Goal: Find specific page/section: Find specific page/section

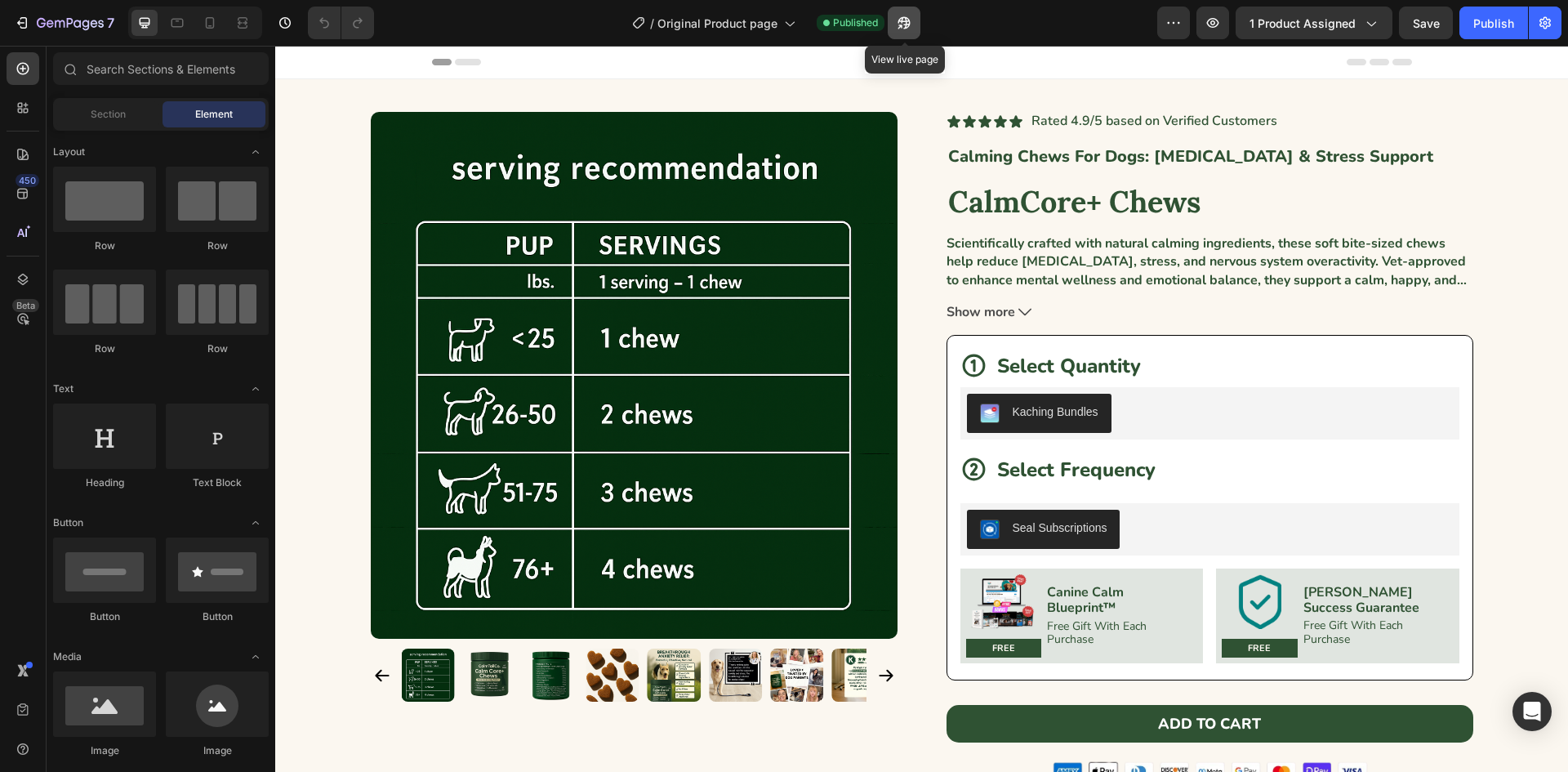
click at [906, 27] on icon "button" at bounding box center [904, 23] width 16 height 16
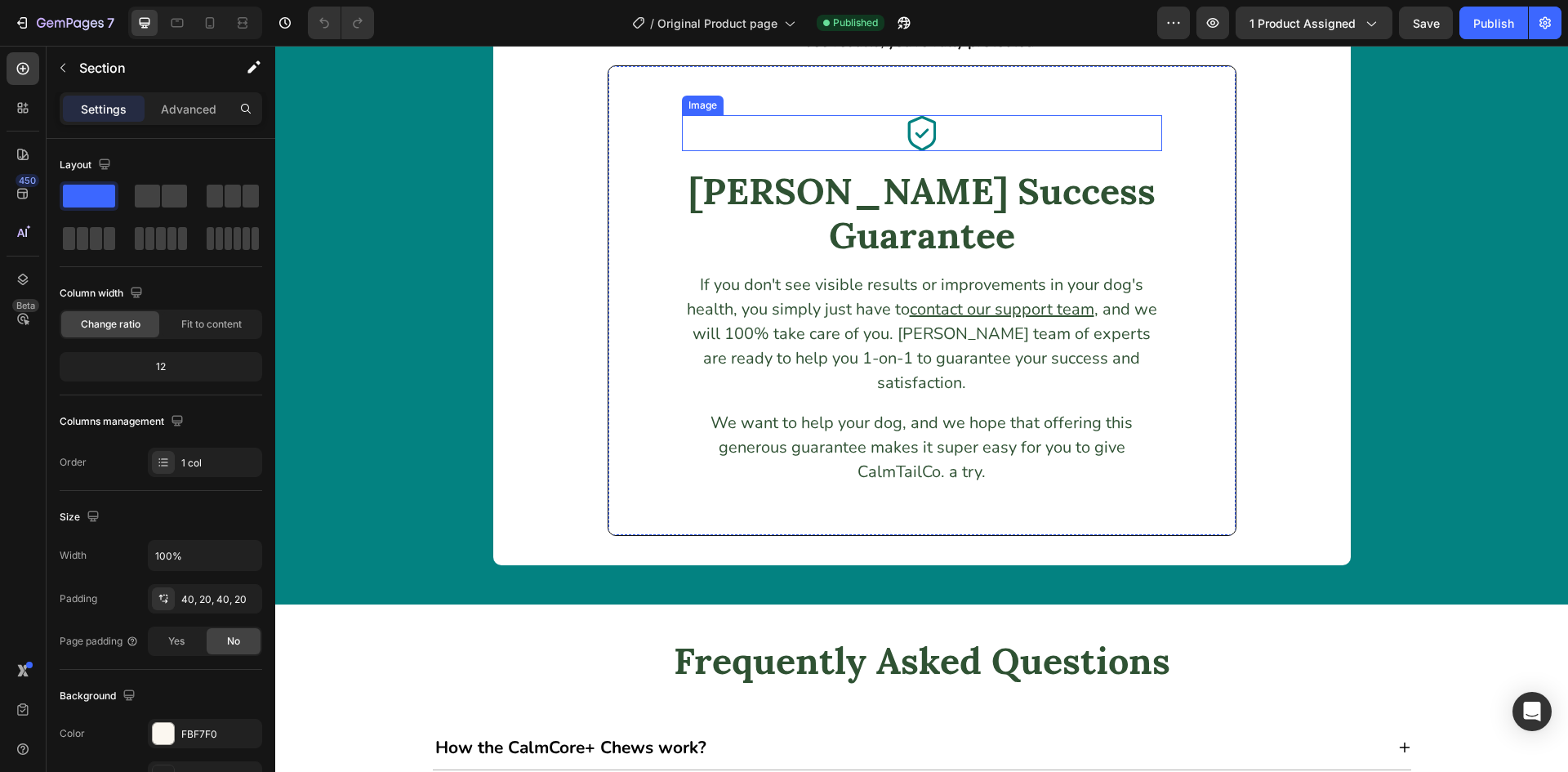
scroll to position [8768, 0]
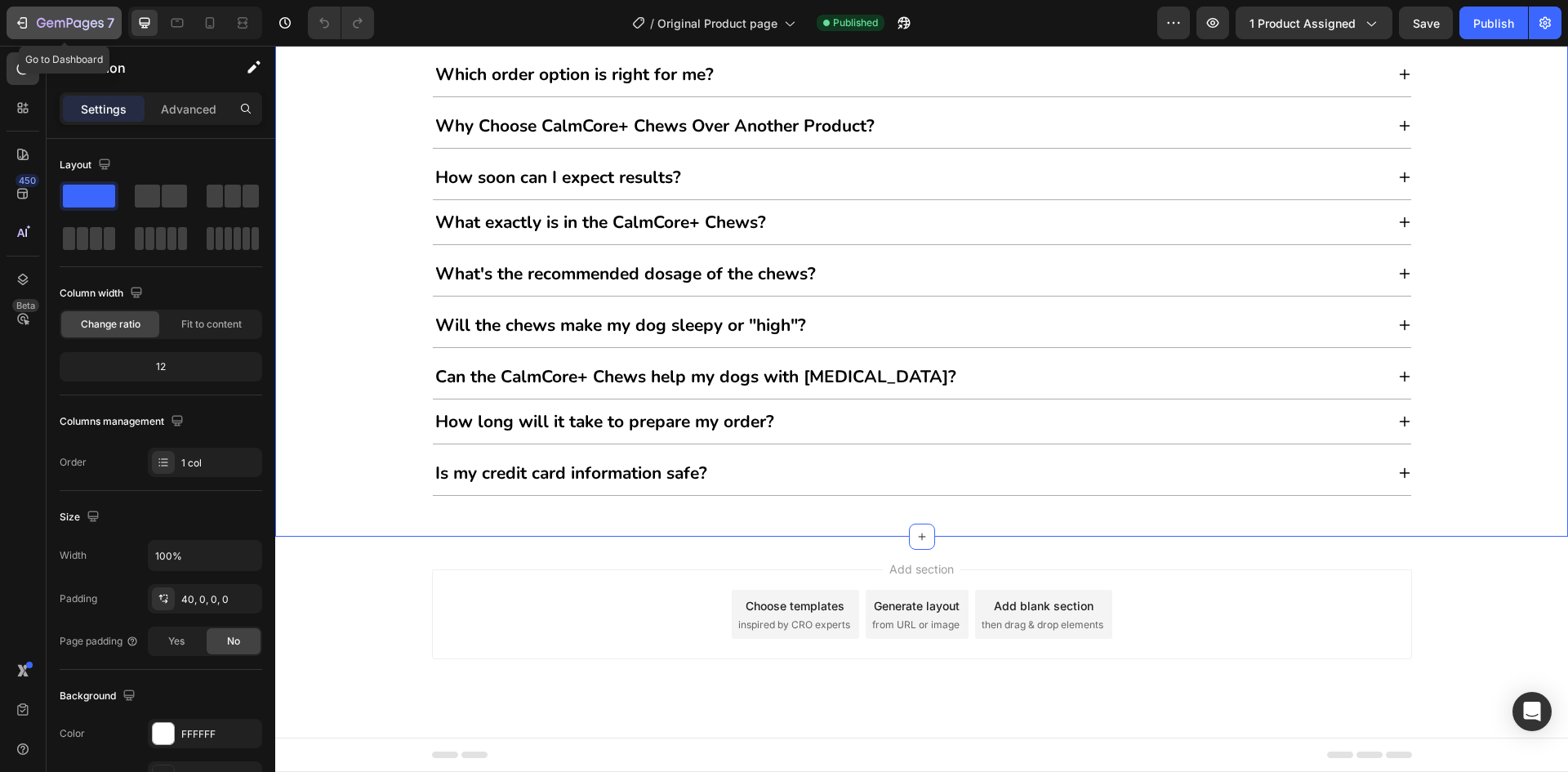
click at [50, 11] on button "7" at bounding box center [63, 23] width 115 height 33
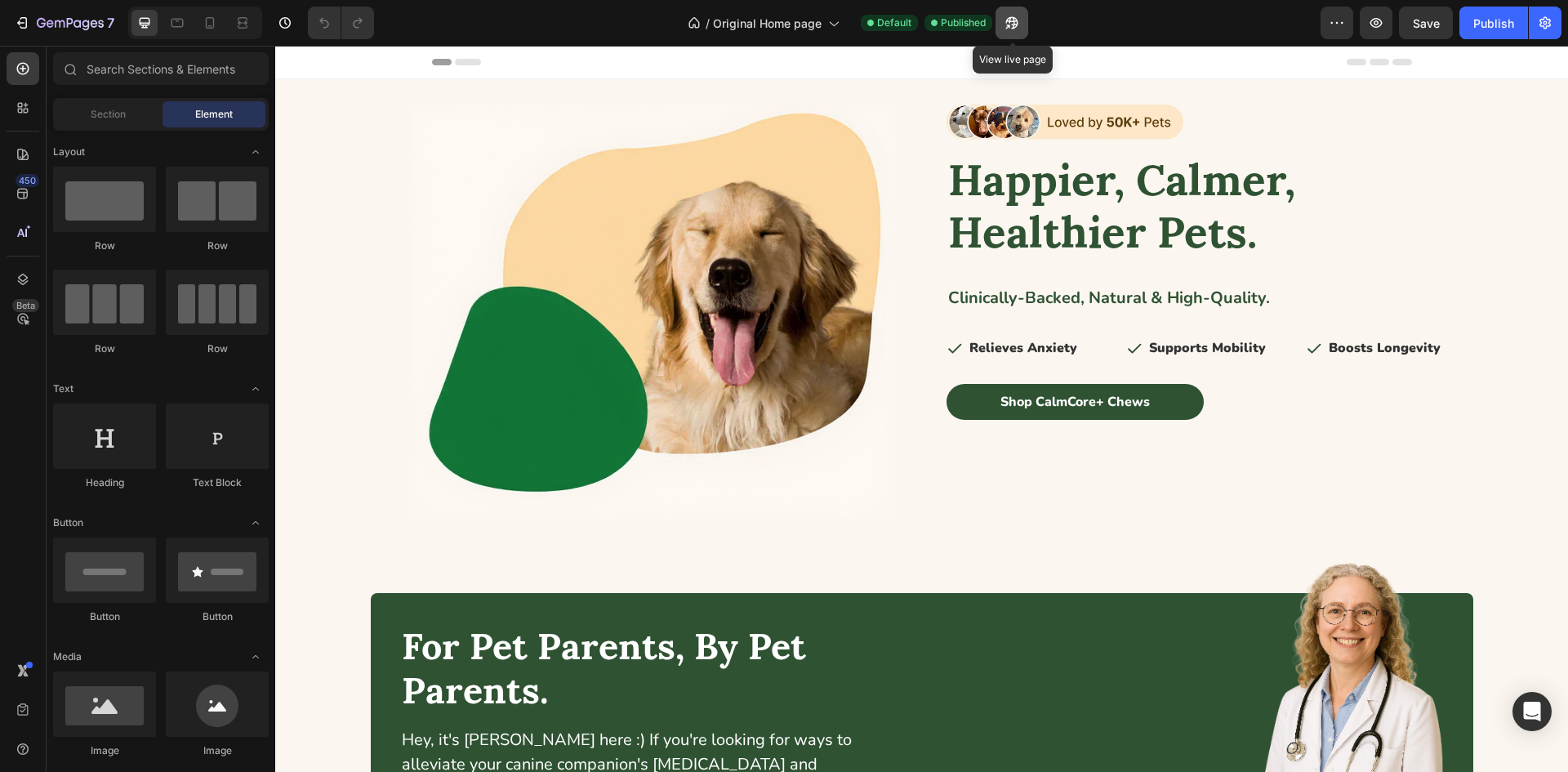
click at [1007, 18] on icon "button" at bounding box center [1012, 23] width 16 height 16
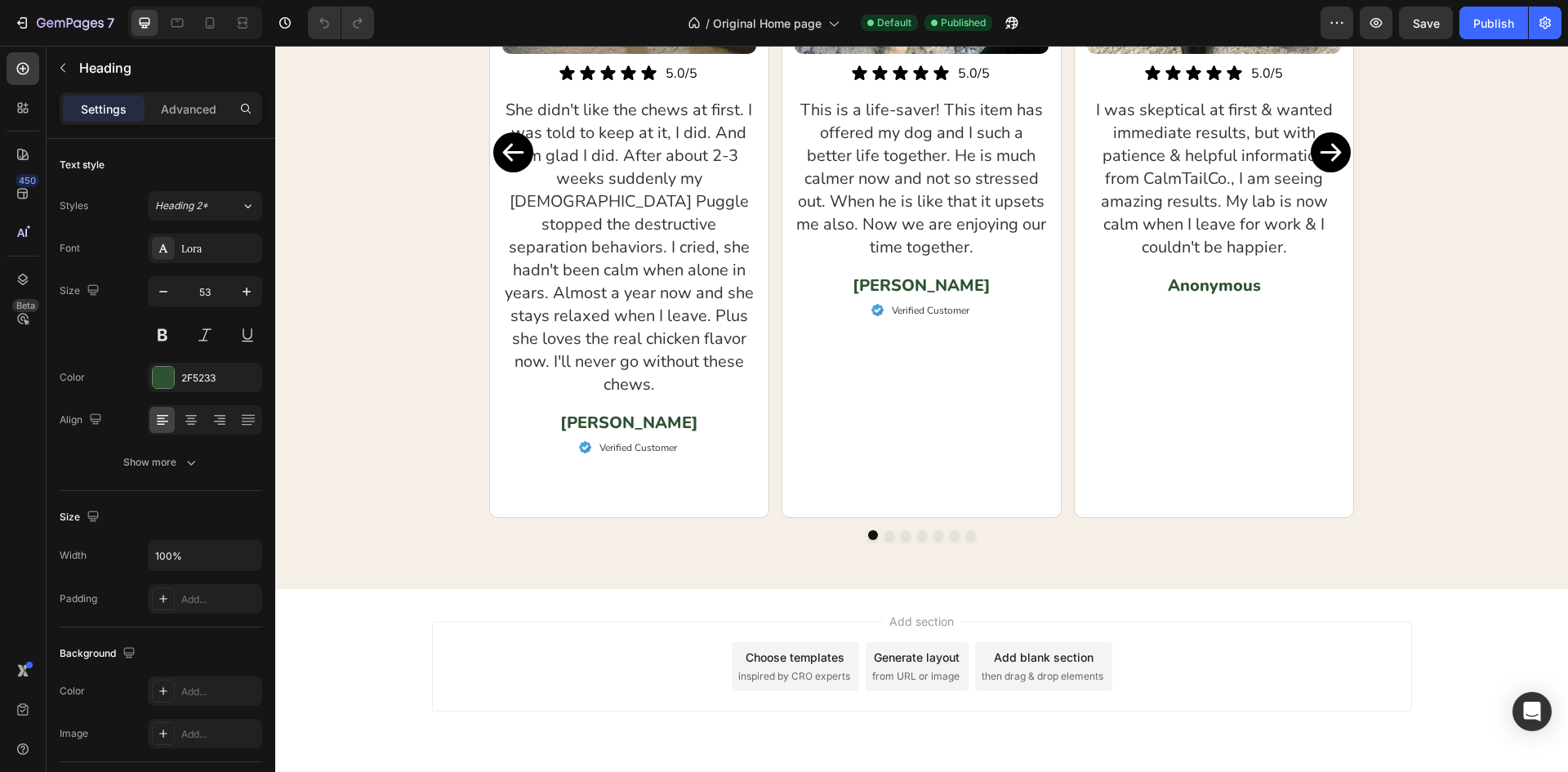
scroll to position [3246, 0]
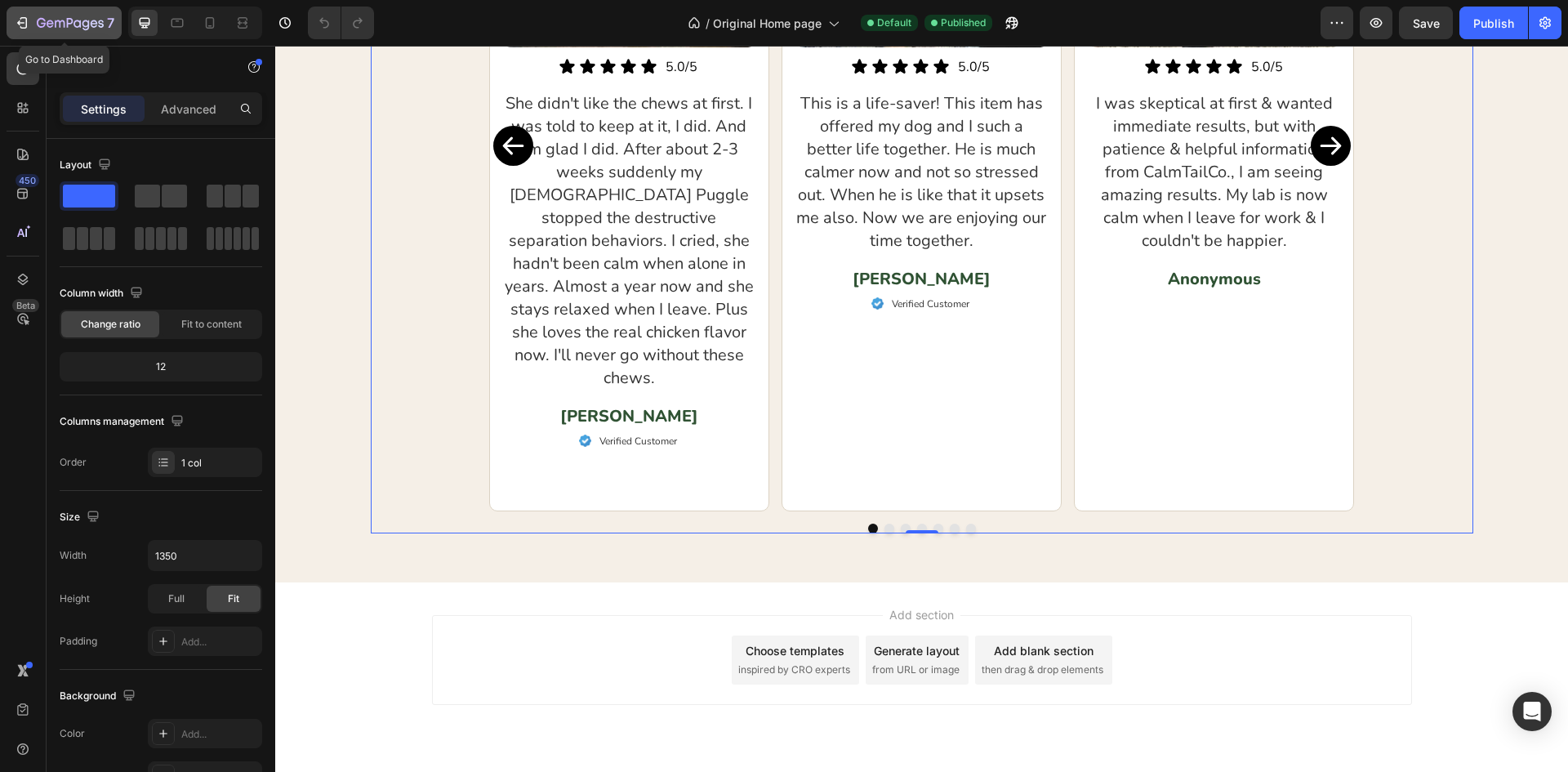
click at [102, 24] on icon "button" at bounding box center [101, 24] width 5 height 7
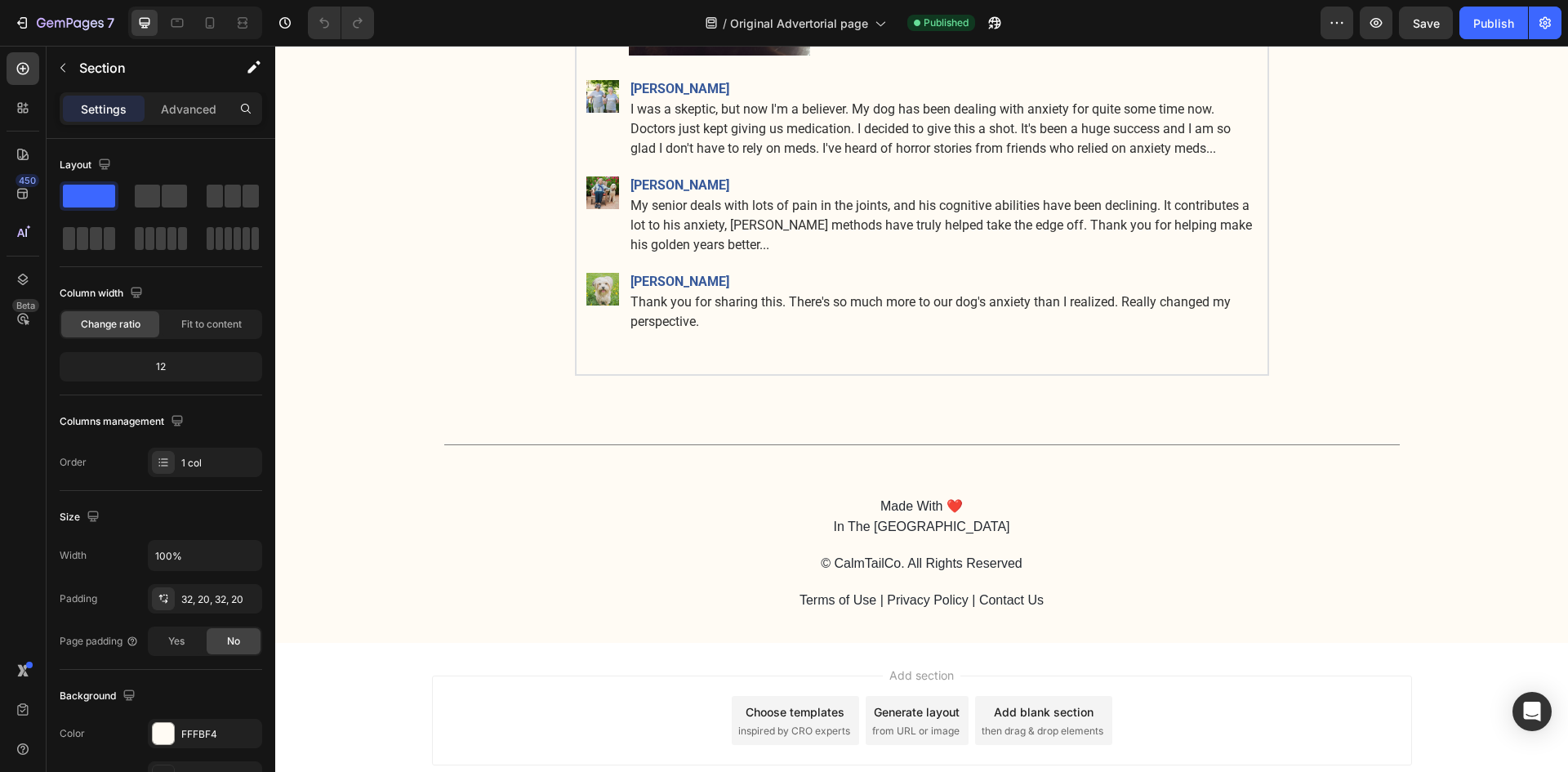
scroll to position [28131, 0]
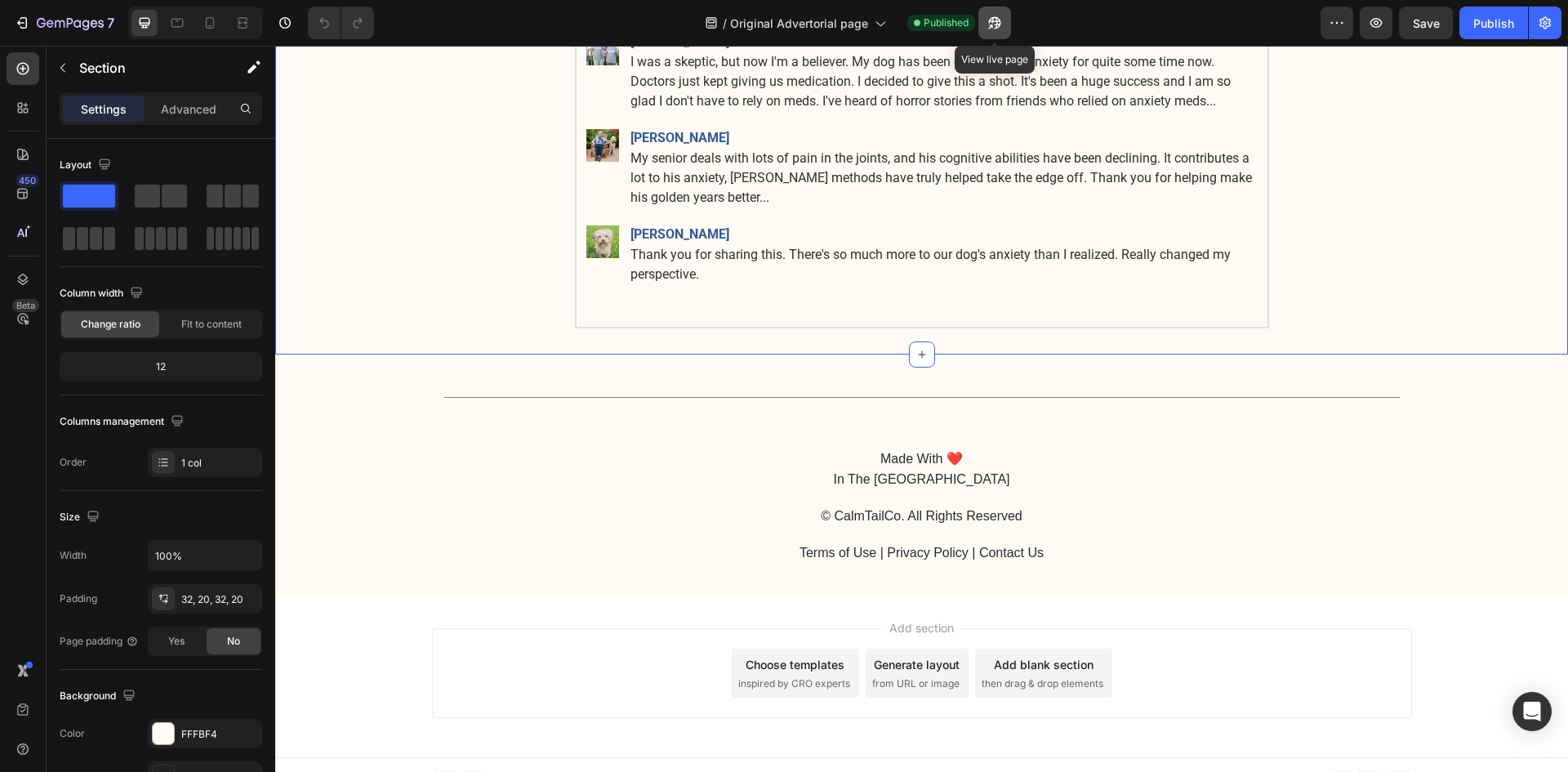
click at [1004, 32] on button "button" at bounding box center [995, 23] width 33 height 33
